Goal: Information Seeking & Learning: Learn about a topic

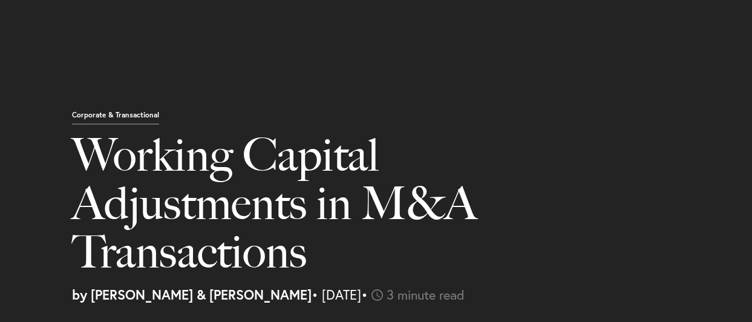
select select "US"
select select "Austin"
select select "Business and Civil Litigation"
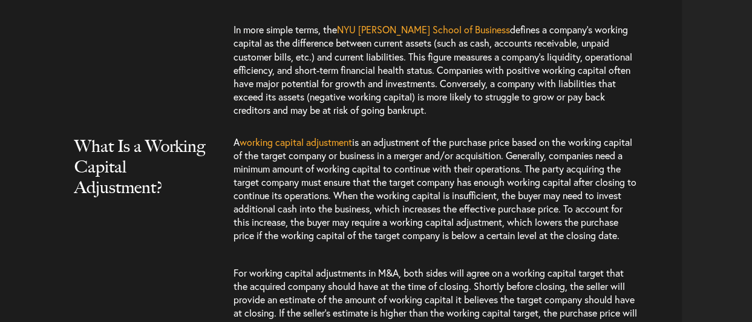
scroll to position [0, 57]
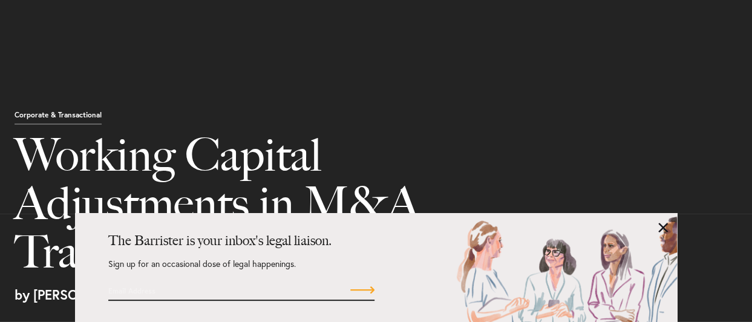
click at [663, 228] on link at bounding box center [663, 228] width 10 height 10
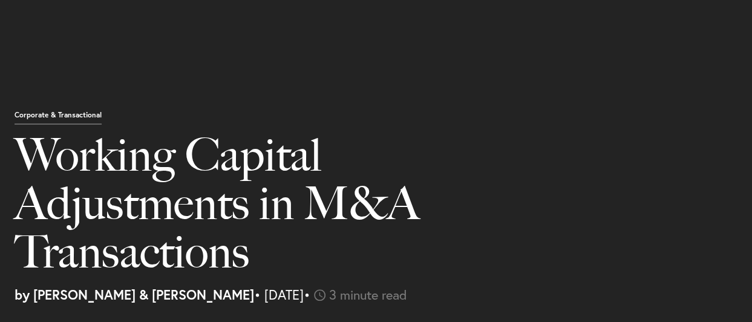
scroll to position [1261, 0]
drag, startPoint x: 345, startPoint y: 73, endPoint x: 367, endPoint y: 124, distance: 55.3
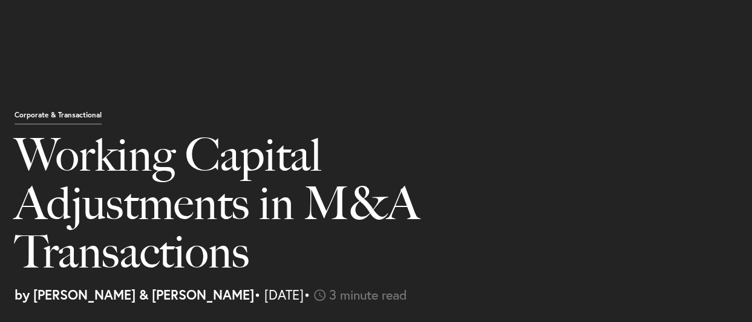
drag, startPoint x: 367, startPoint y: 124, endPoint x: 527, endPoint y: 86, distance: 165.4
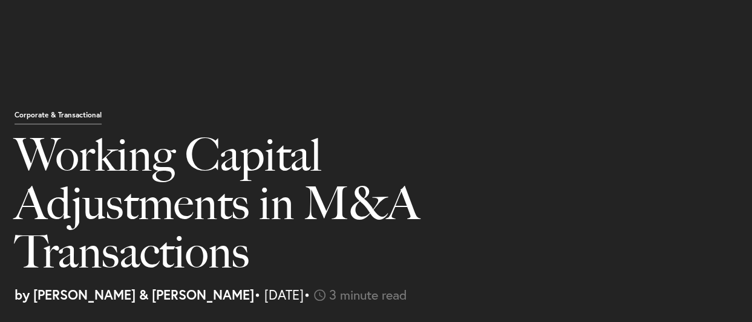
drag, startPoint x: 324, startPoint y: 179, endPoint x: 531, endPoint y: 219, distance: 210.7
drag, startPoint x: 175, startPoint y: 180, endPoint x: 530, endPoint y: 223, distance: 357.7
